Goal: Information Seeking & Learning: Learn about a topic

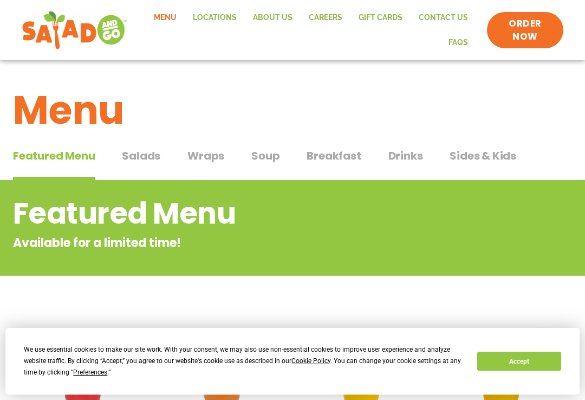
click at [337, 152] on span "Breakfast" at bounding box center [334, 155] width 54 height 16
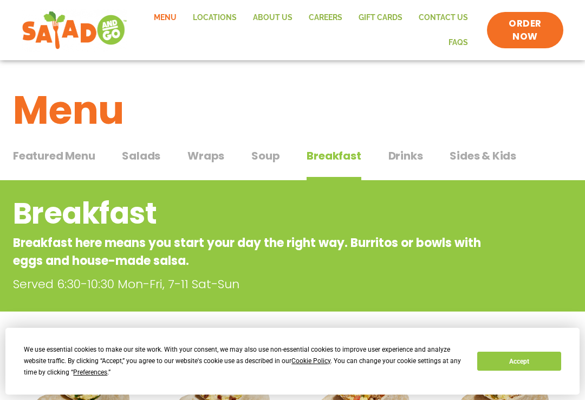
click at [215, 152] on span "Wraps" at bounding box center [206, 155] width 37 height 16
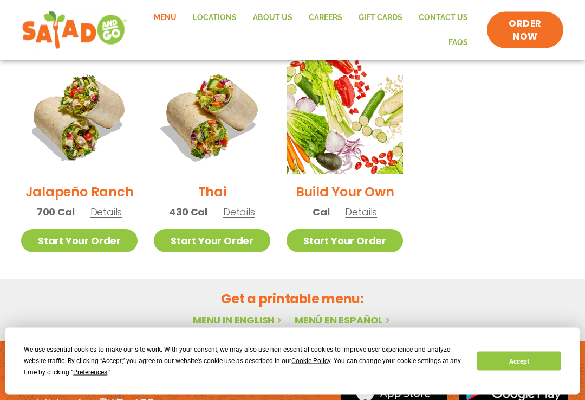
scroll to position [800, 0]
click at [524, 370] on button "Accept" at bounding box center [519, 360] width 83 height 19
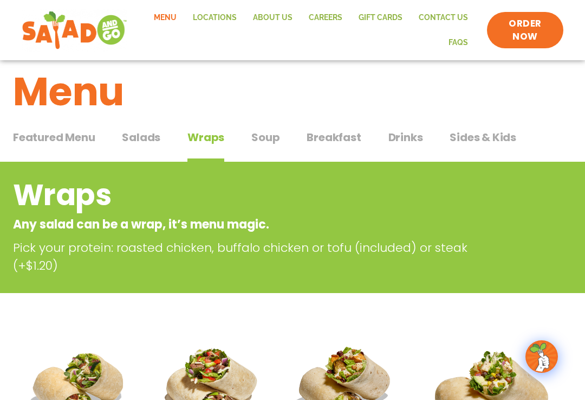
scroll to position [0, 0]
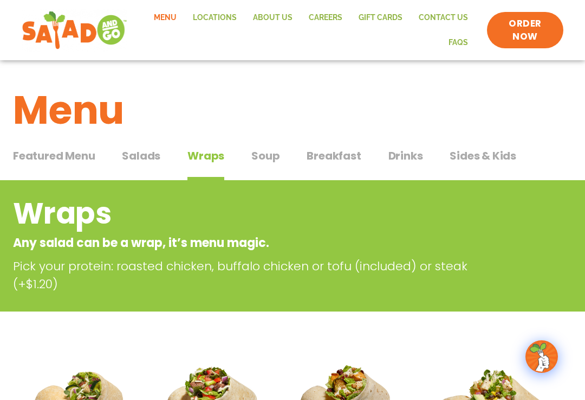
click at [274, 152] on span "Soup" at bounding box center [266, 155] width 28 height 16
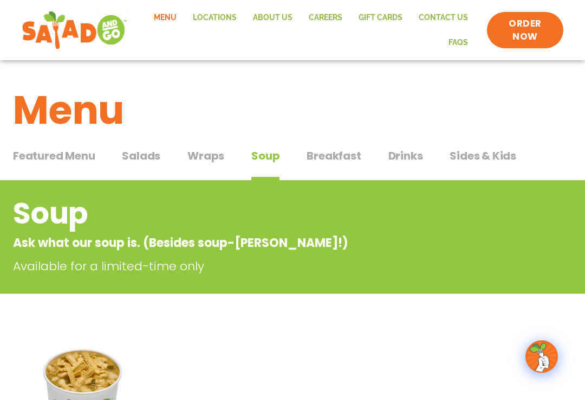
click at [142, 155] on span "Salads" at bounding box center [141, 155] width 38 height 16
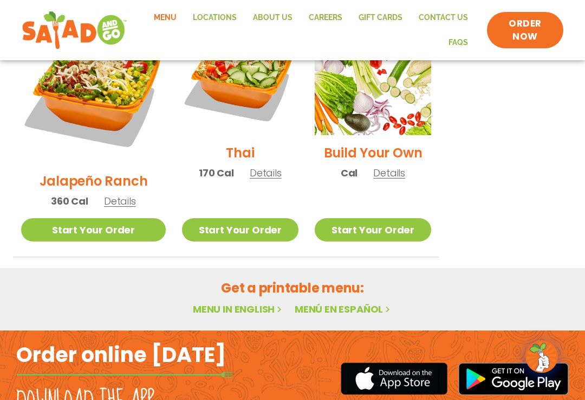
scroll to position [878, 0]
